Goal: Information Seeking & Learning: Learn about a topic

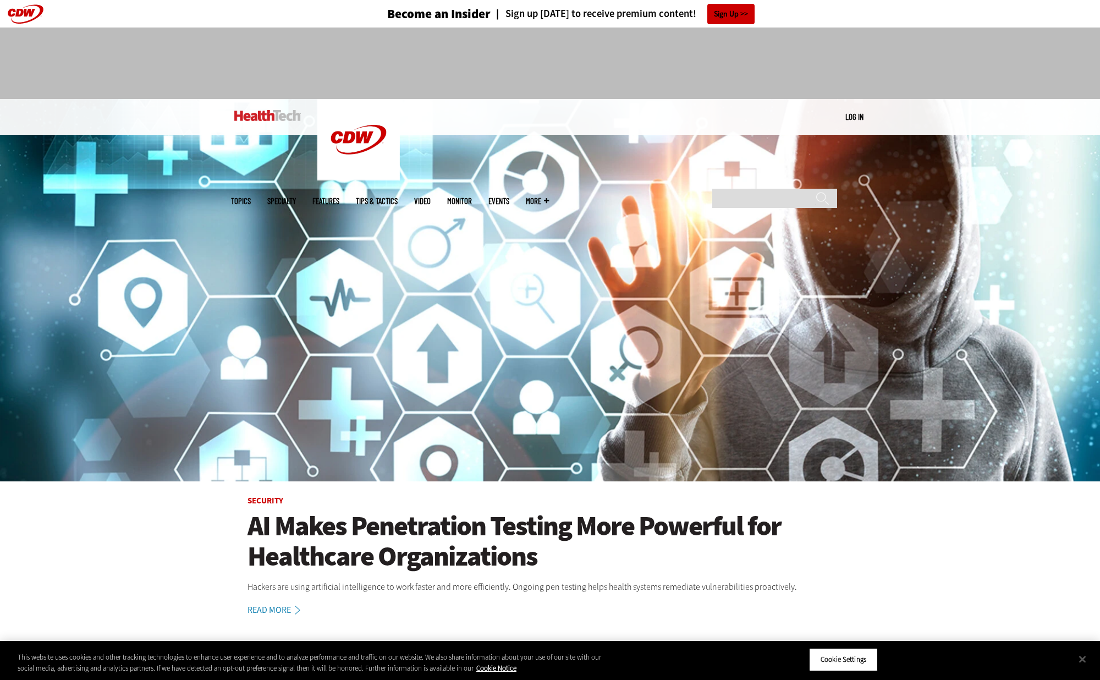
click at [251, 197] on span "Topics" at bounding box center [241, 201] width 20 height 8
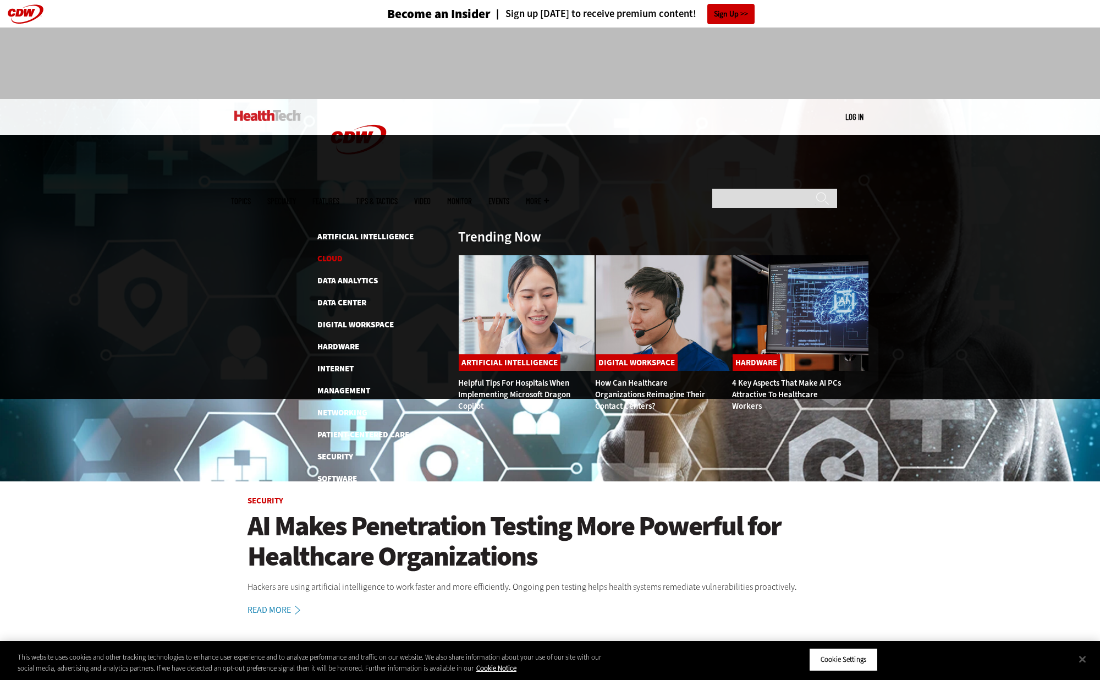
click at [337, 253] on link "Cloud" at bounding box center [329, 258] width 25 height 11
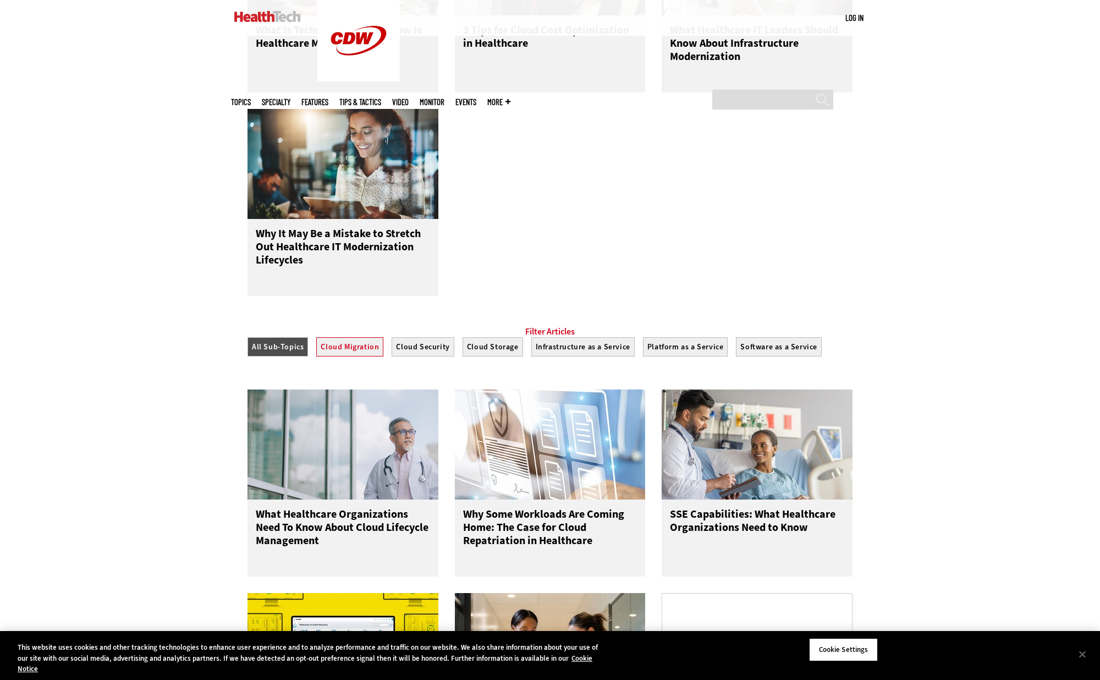
click at [350, 356] on button "Cloud Migration" at bounding box center [349, 346] width 67 height 19
